Goal: Navigation & Orientation: Find specific page/section

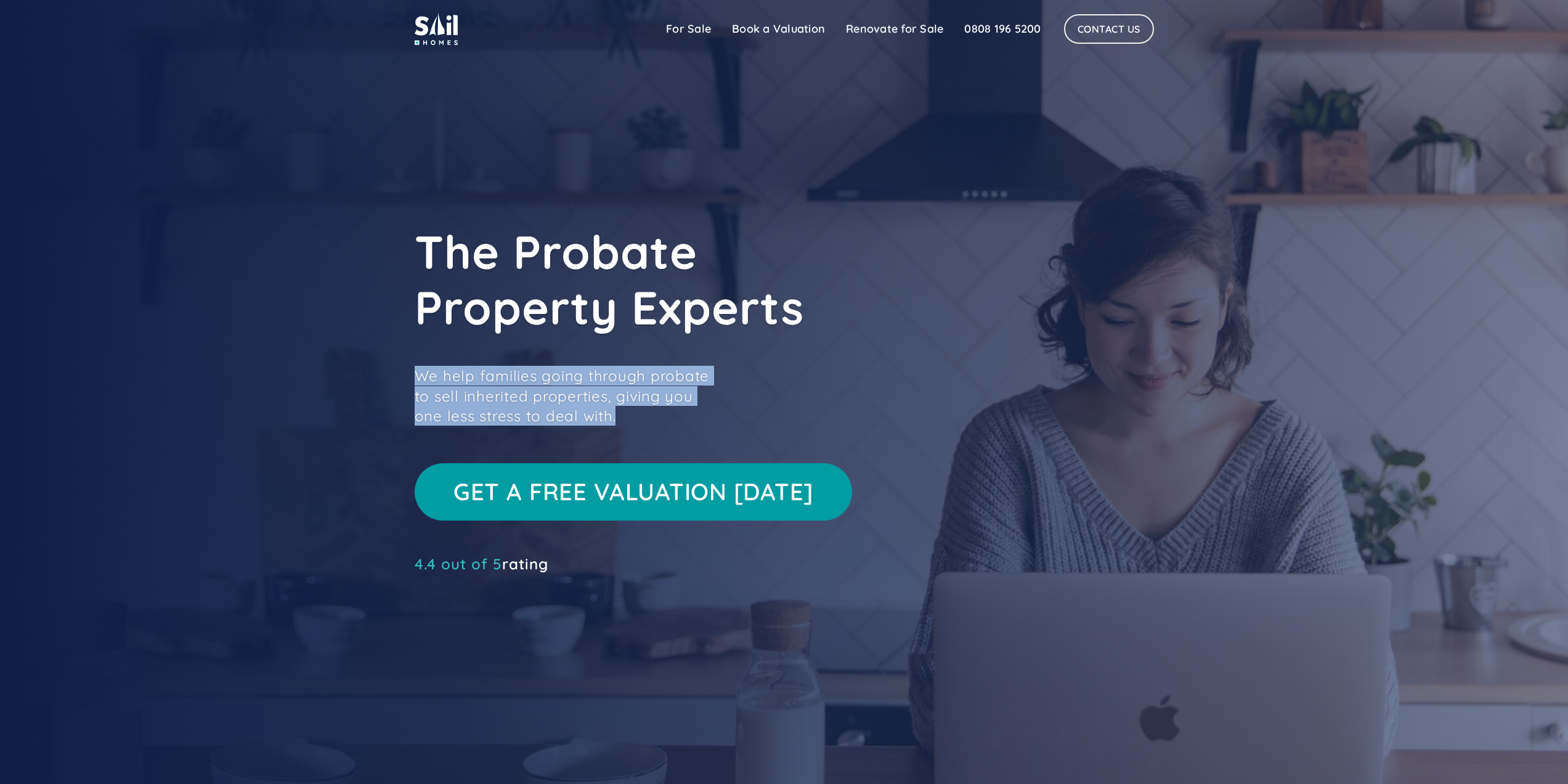
drag, startPoint x: 417, startPoint y: 375, endPoint x: 590, endPoint y: 410, distance: 176.5
click at [590, 410] on p "We help families going through probate to sell inherited properties, giving you…" at bounding box center [569, 395] width 308 height 60
click at [696, 26] on link "For Sale" at bounding box center [688, 29] width 66 height 24
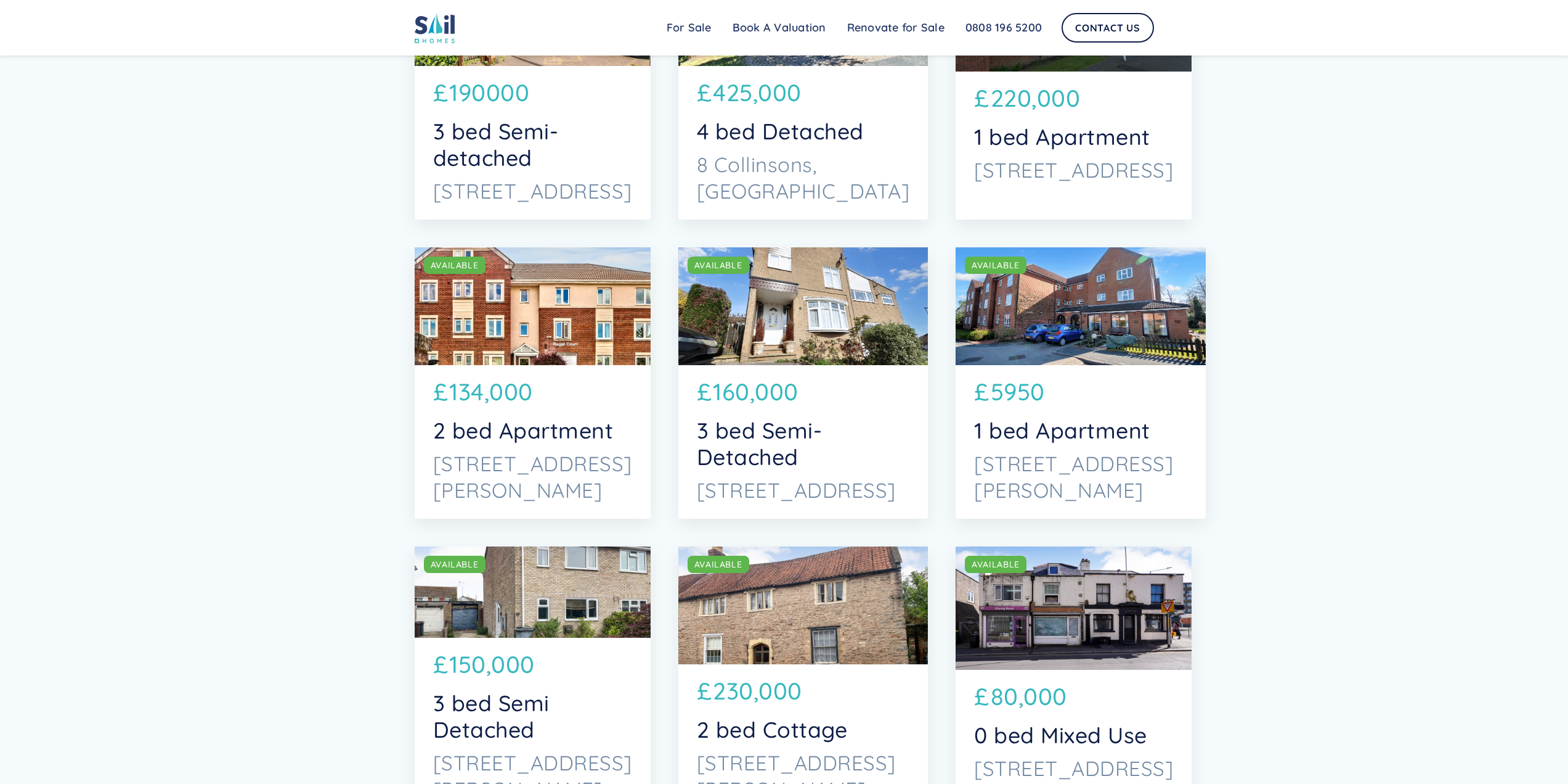
scroll to position [1234, 0]
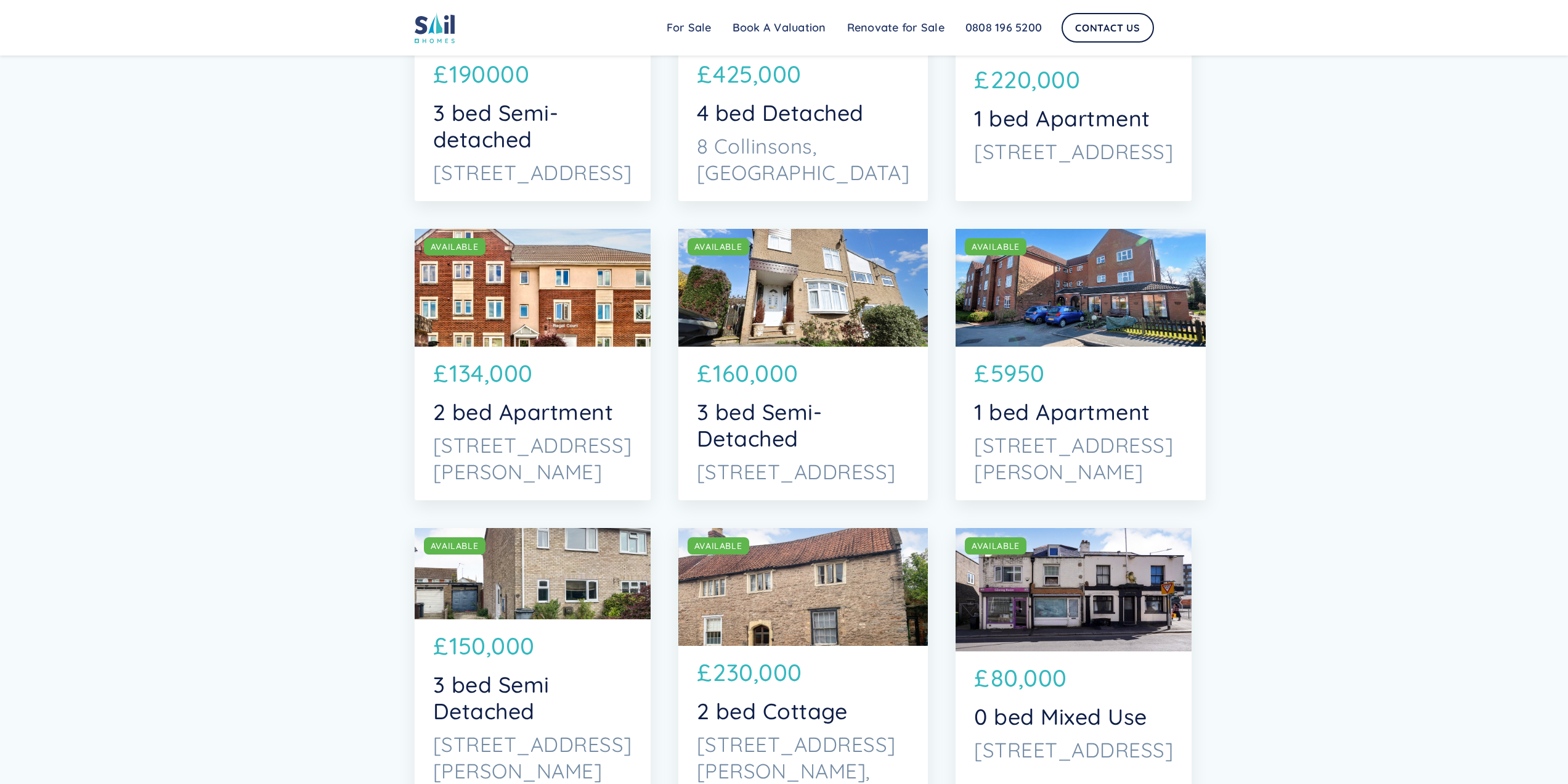
click at [1042, 392] on div "£ 5950" at bounding box center [1081, 378] width 213 height 43
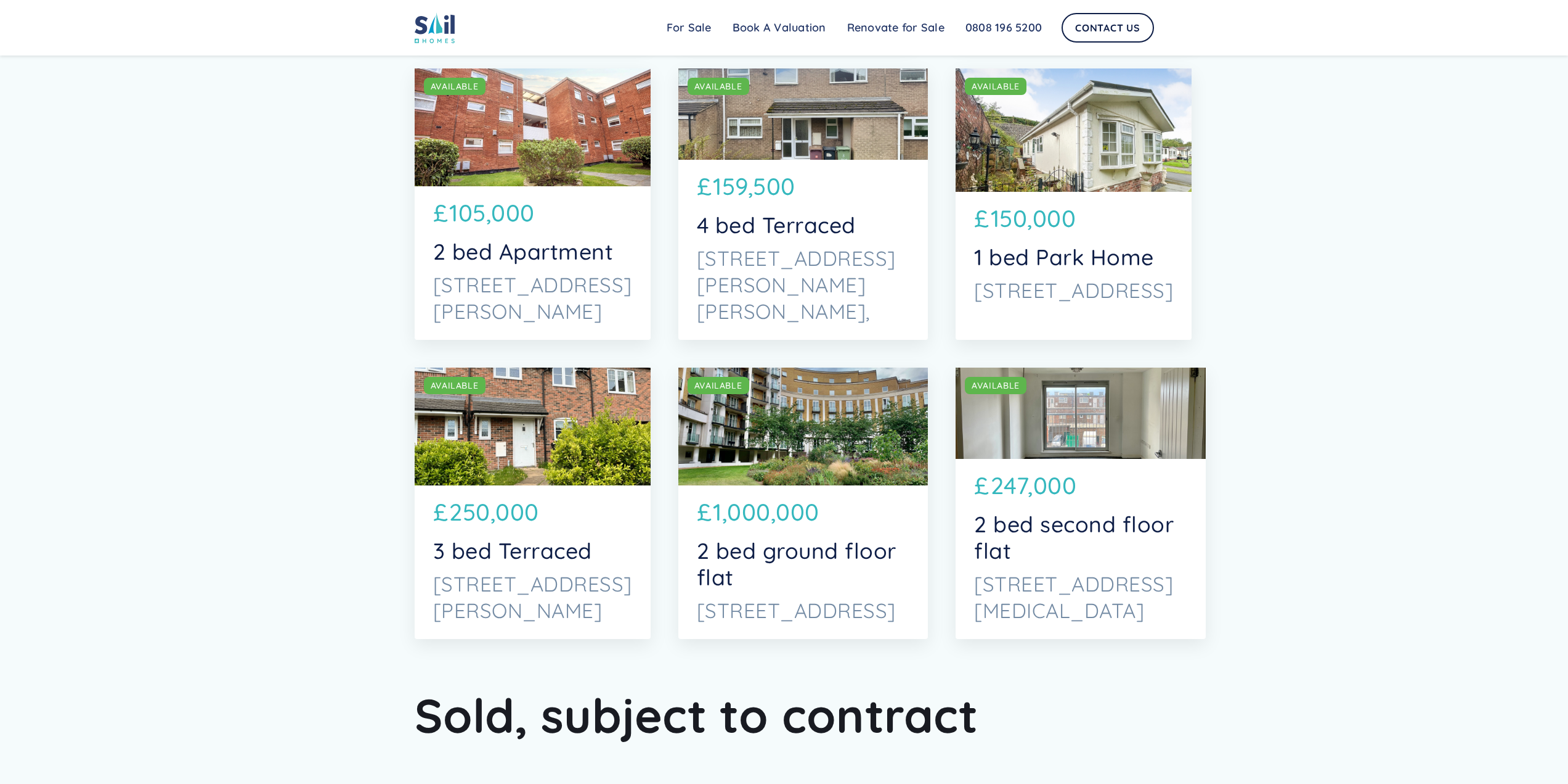
scroll to position [4748, 0]
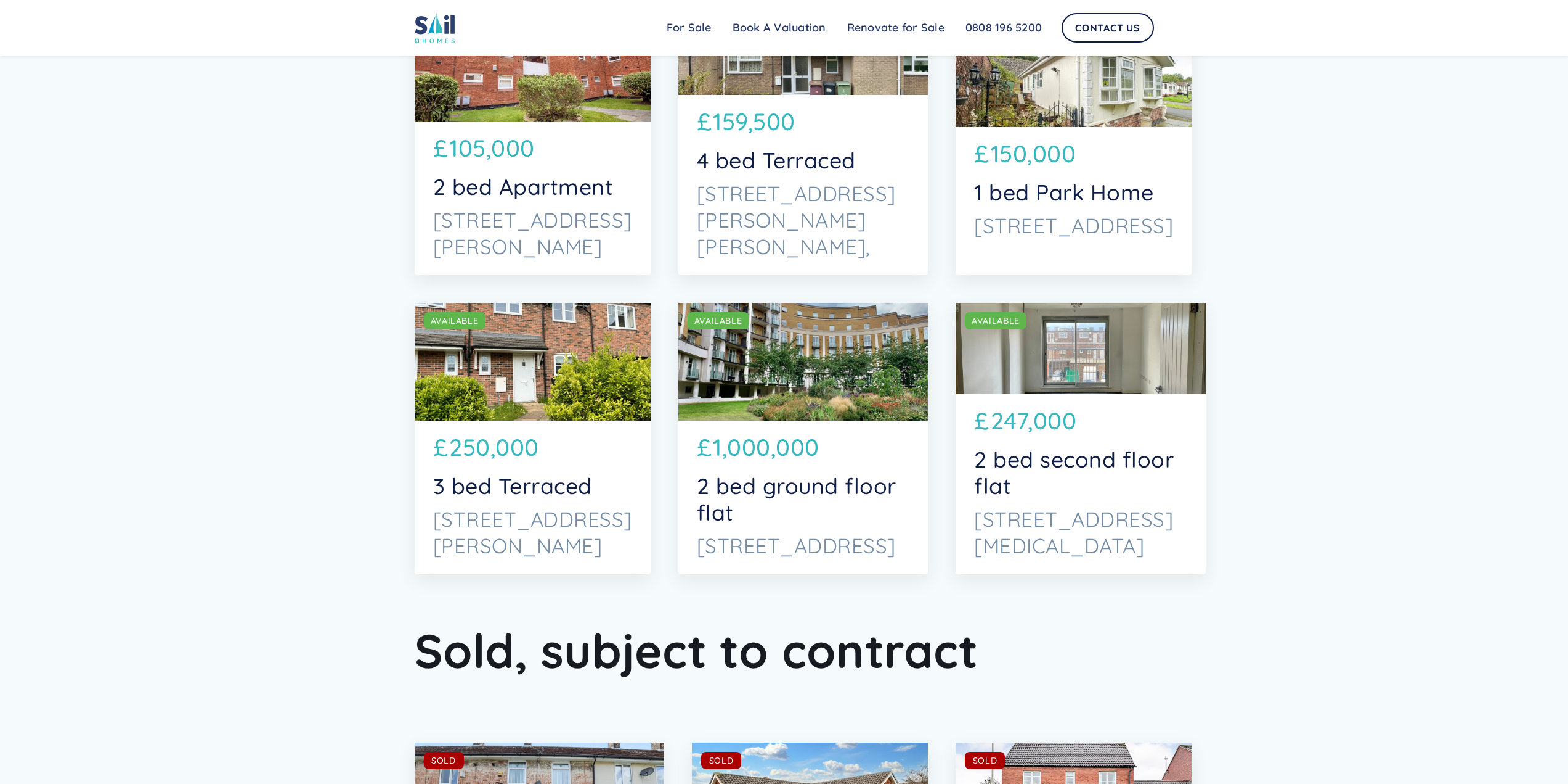
click at [770, 430] on p "1,000,000" at bounding box center [766, 447] width 106 height 36
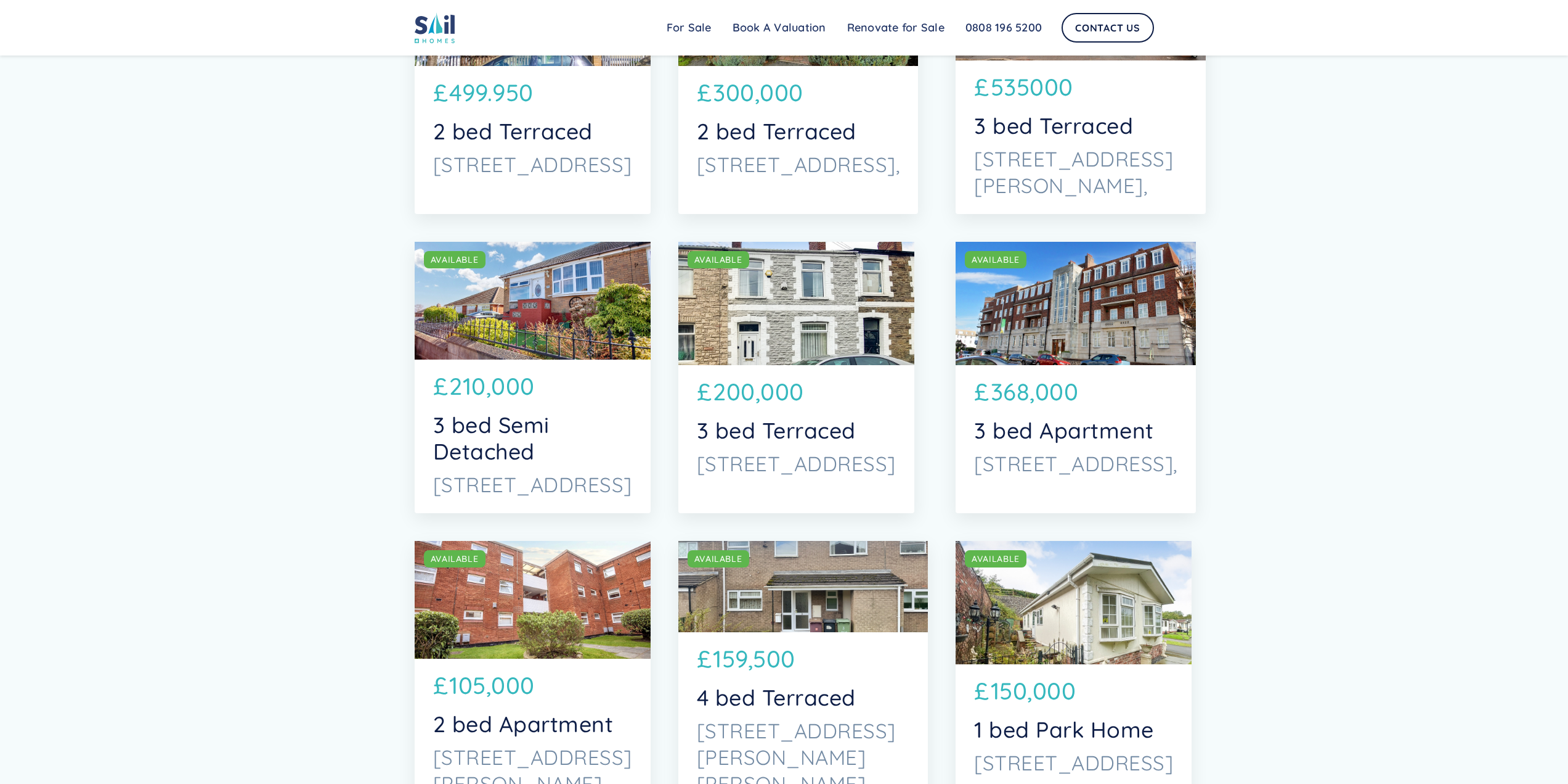
scroll to position [4193, 0]
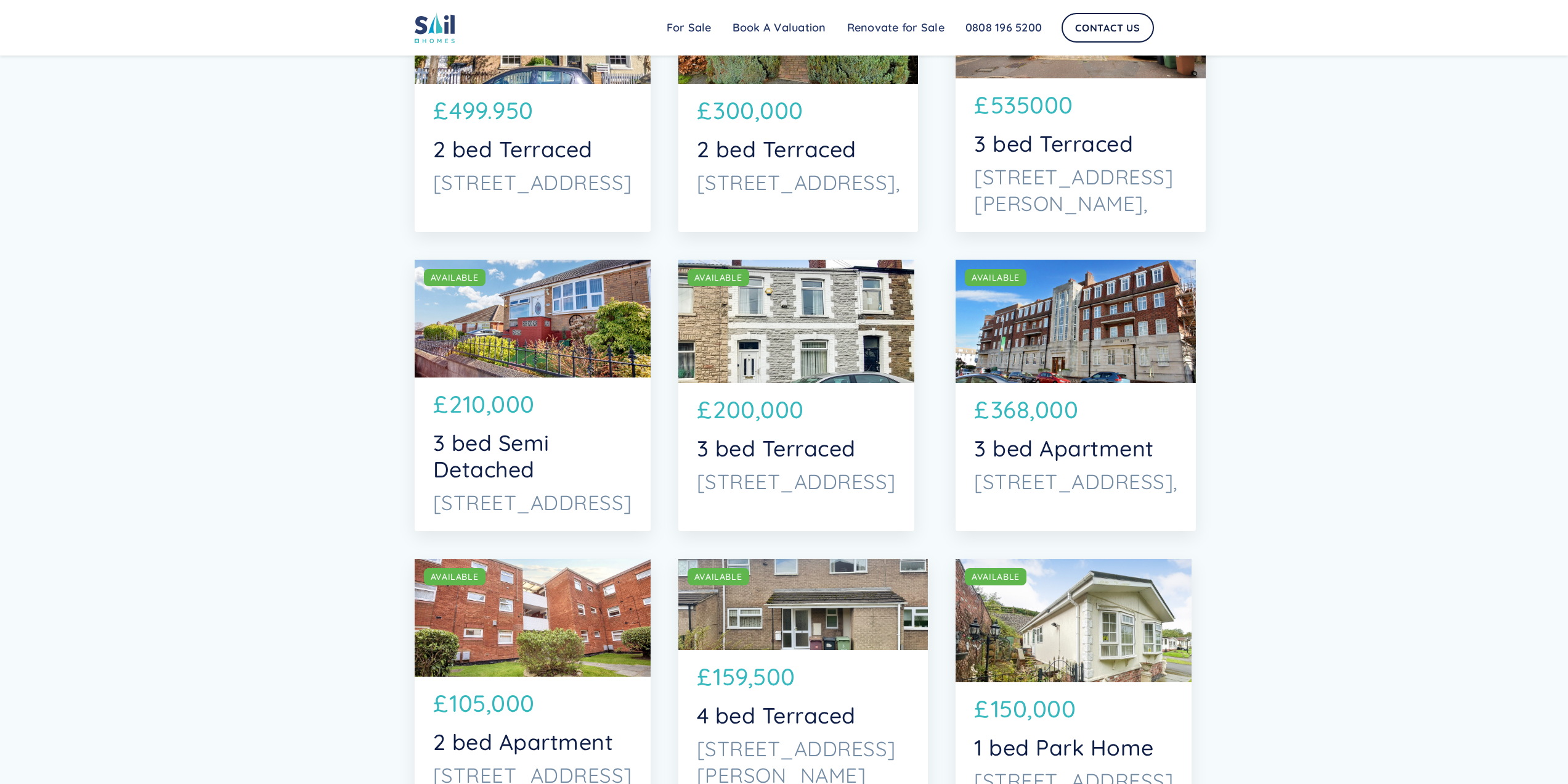
click at [1092, 188] on p "57 Russell Road, London," at bounding box center [1081, 190] width 213 height 53
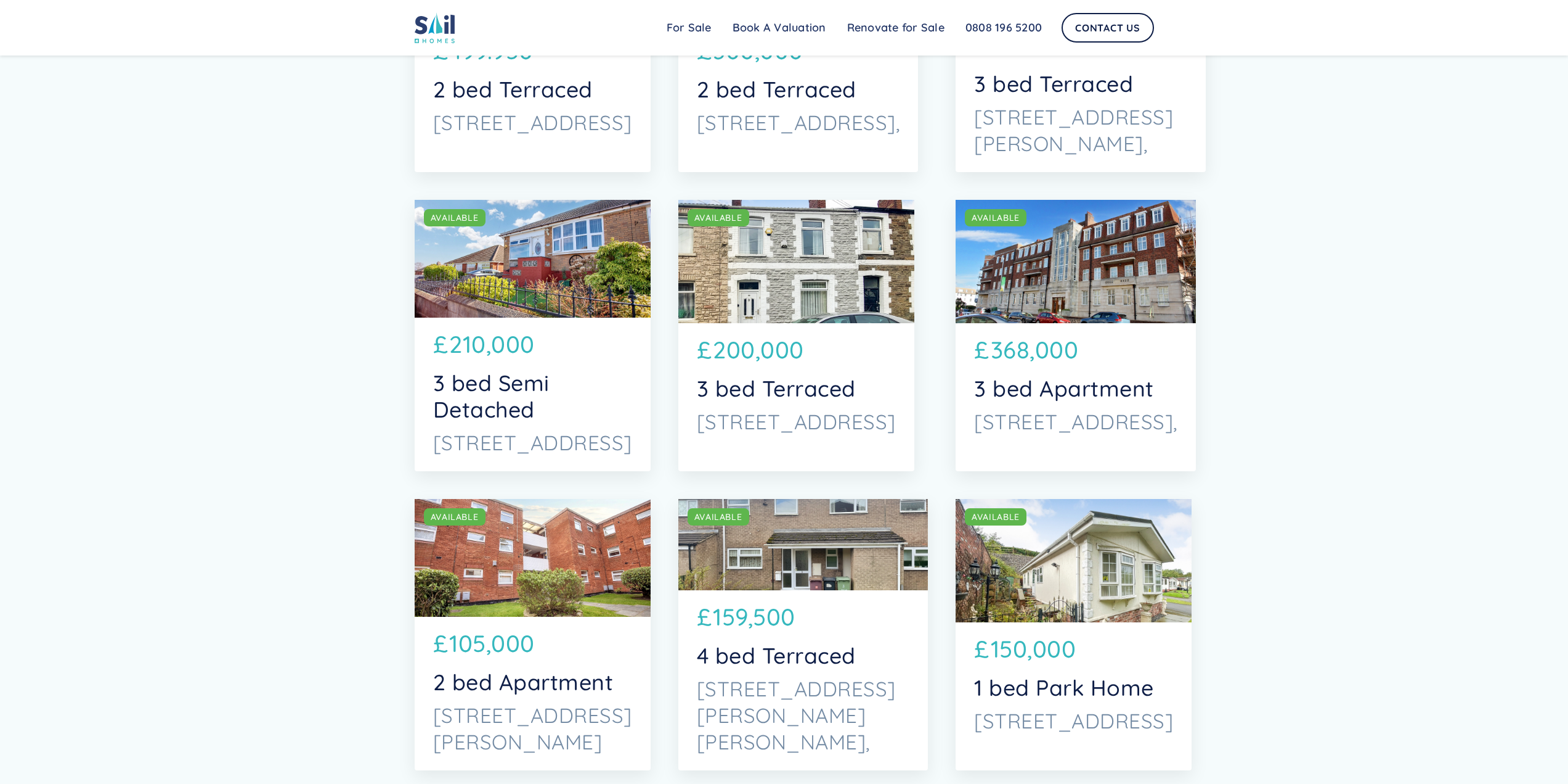
scroll to position [4254, 0]
